Goal: Navigation & Orientation: Find specific page/section

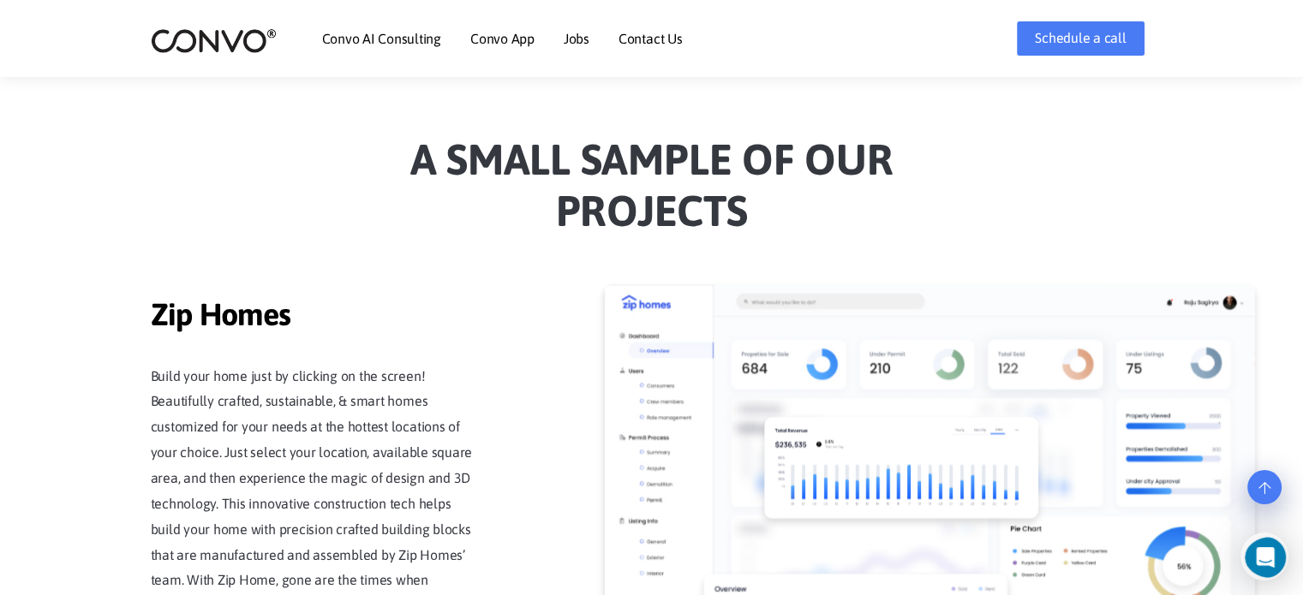
scroll to position [1542, 0]
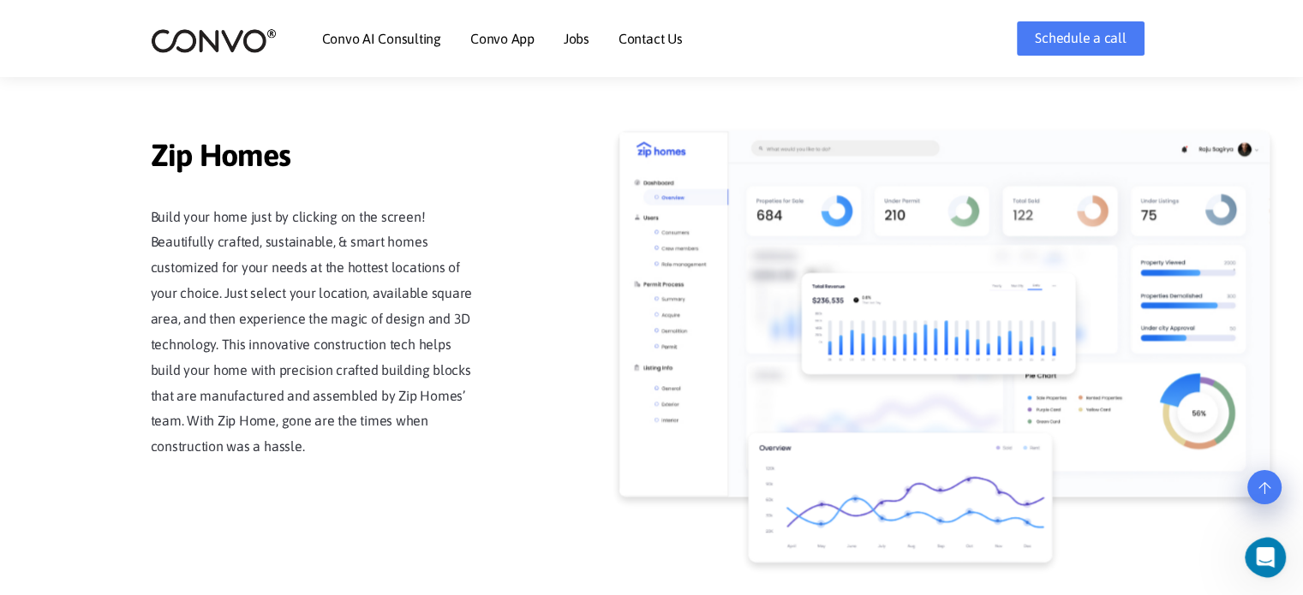
click at [383, 45] on link "Convo AI Consulting" at bounding box center [381, 39] width 119 height 14
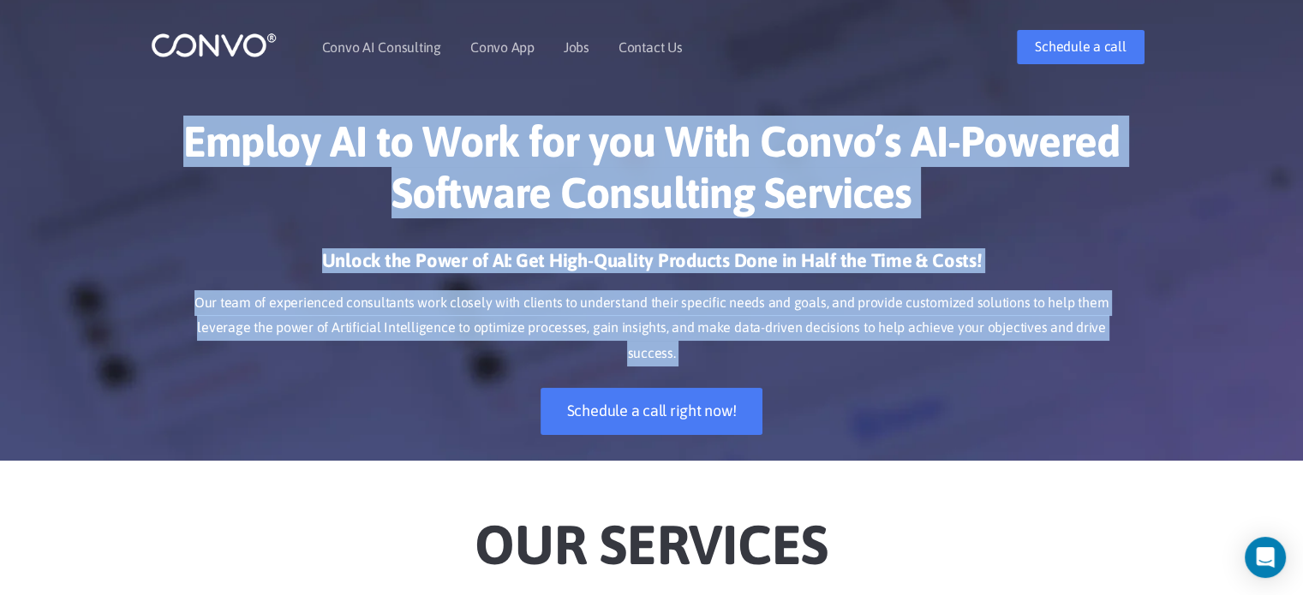
drag, startPoint x: 188, startPoint y: 133, endPoint x: 1143, endPoint y: 352, distance: 979.3
click at [1143, 352] on div "Employ AI to Work for you With Convo’s AI-Powered Software Consulting Services …" at bounding box center [651, 275] width 1303 height 371
copy main "Employ AI to Work for you With [PERSON_NAME]’s AI-Powered Software Consulting S…"
click at [582, 40] on link "Jobs" at bounding box center [577, 47] width 26 height 14
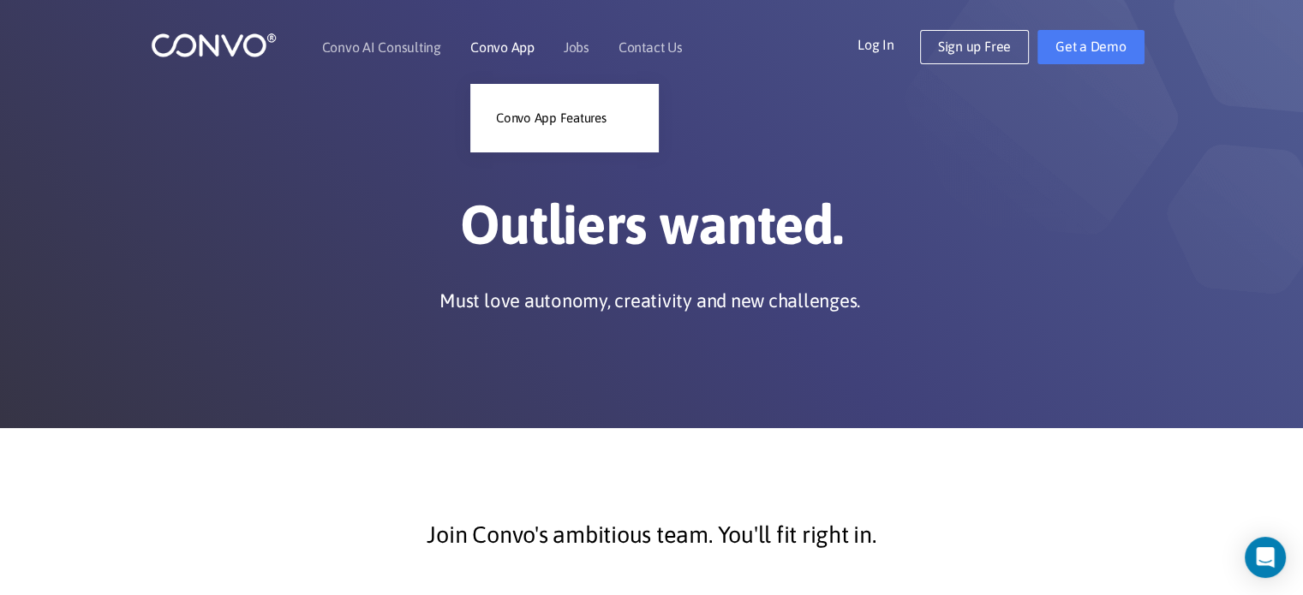
click at [514, 48] on link "Convo App" at bounding box center [502, 47] width 64 height 14
